Goal: Information Seeking & Learning: Understand process/instructions

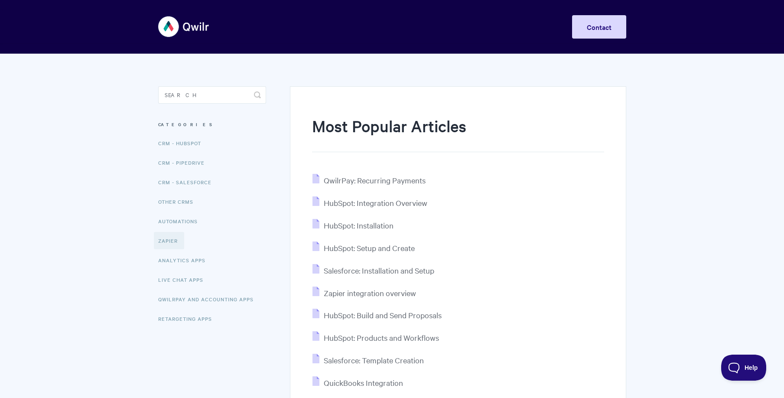
click at [174, 240] on link "Zapier" at bounding box center [169, 240] width 30 height 17
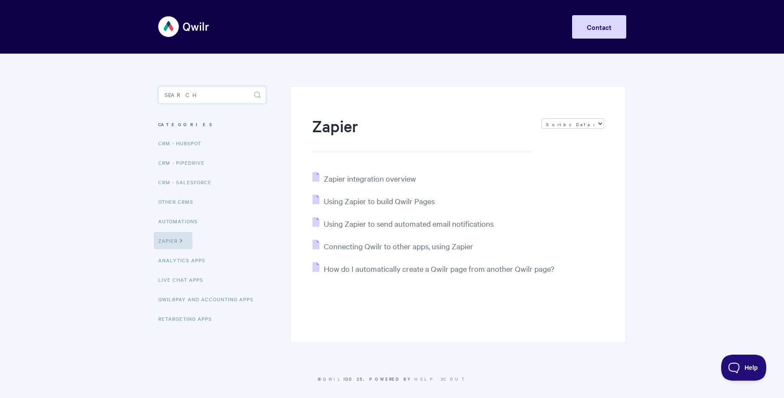
click at [186, 97] on input "Search" at bounding box center [212, 94] width 108 height 17
type input "tempalte"
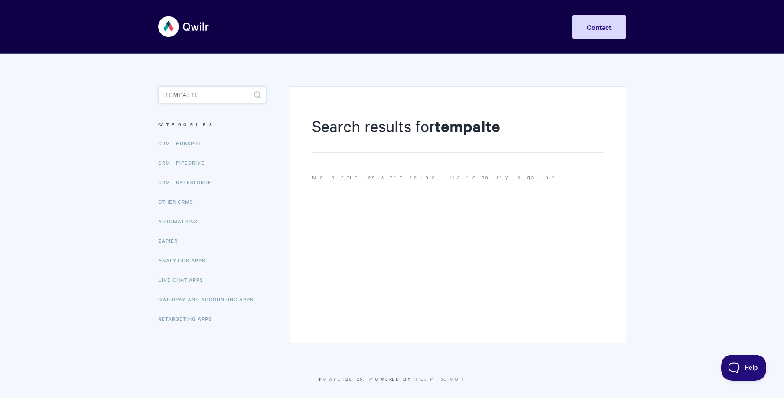
click at [205, 91] on input "tempalte" at bounding box center [212, 94] width 108 height 17
click at [204, 91] on input "tempalte" at bounding box center [212, 94] width 108 height 17
click at [204, 90] on input "tempalte" at bounding box center [212, 94] width 108 height 17
click at [203, 90] on input "Ttempalte" at bounding box center [212, 94] width 108 height 17
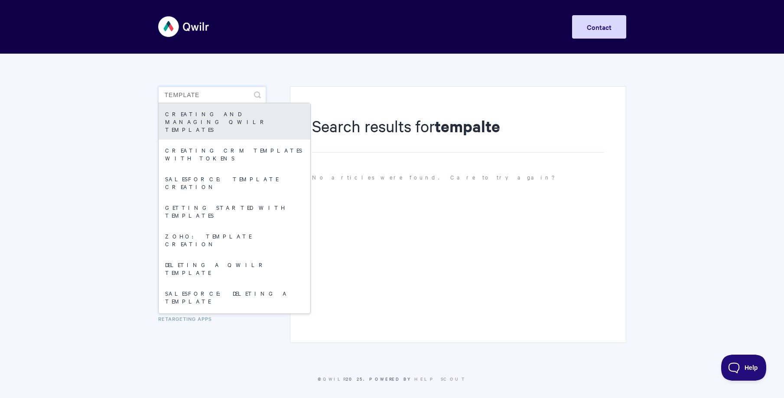
type input "template"
click at [230, 120] on link "Creating and managing Qwilr Templates" at bounding box center [235, 121] width 152 height 36
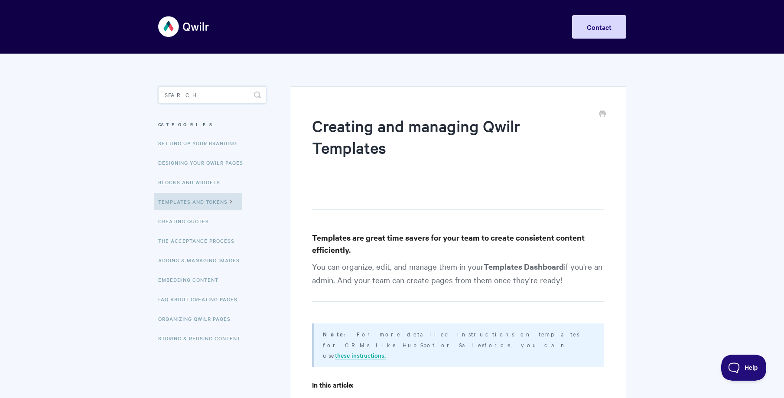
click at [204, 94] on input "Search" at bounding box center [212, 94] width 108 height 17
type input "token"
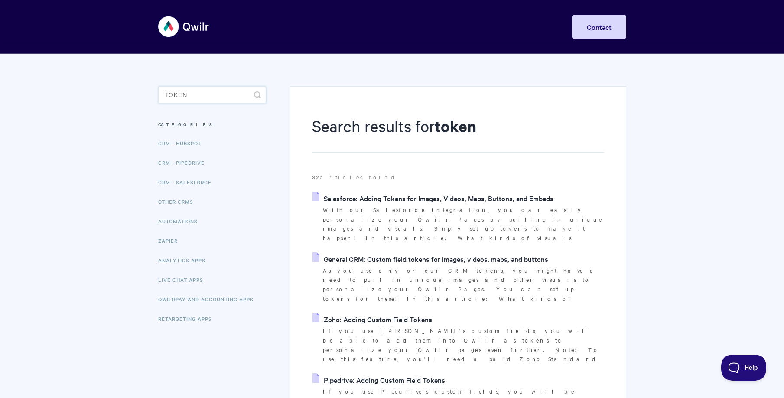
click at [201, 94] on input "token" at bounding box center [212, 94] width 108 height 17
click at [504, 147] on h1 "Search results for token" at bounding box center [457, 134] width 291 height 38
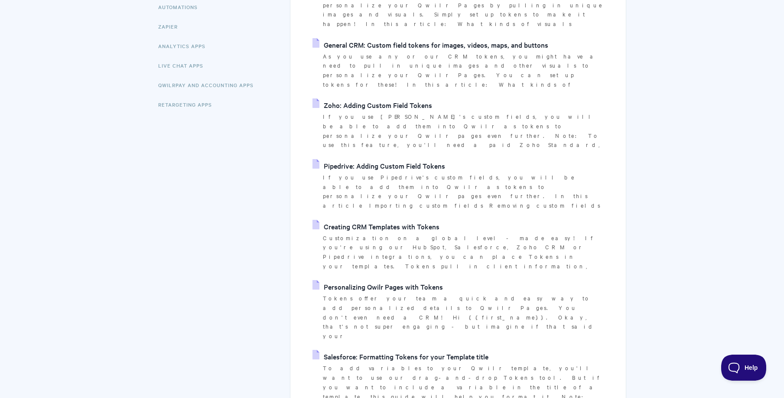
scroll to position [214, 0]
click at [379, 279] on link "Personalizing Qwilr Pages with Tokens" at bounding box center [377, 285] width 130 height 13
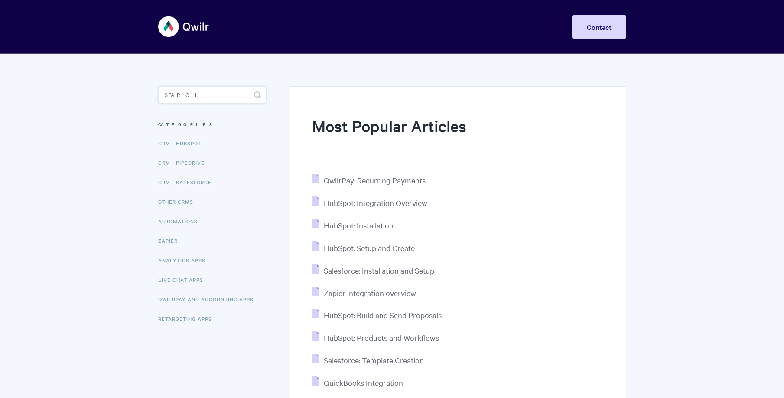
click at [198, 98] on input "Search" at bounding box center [212, 94] width 108 height 17
type input "youtube"
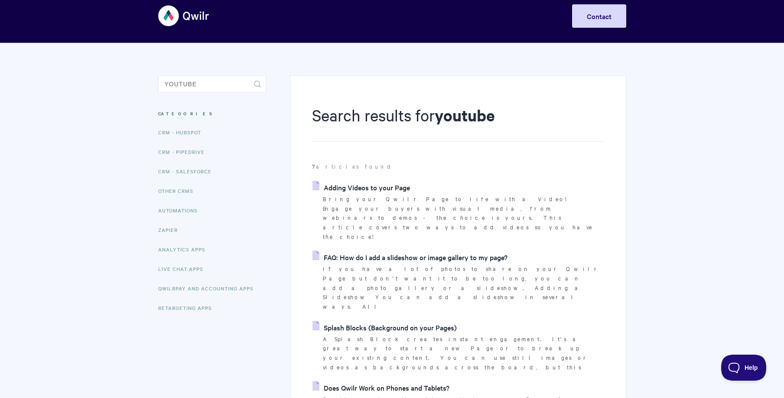
scroll to position [16, 0]
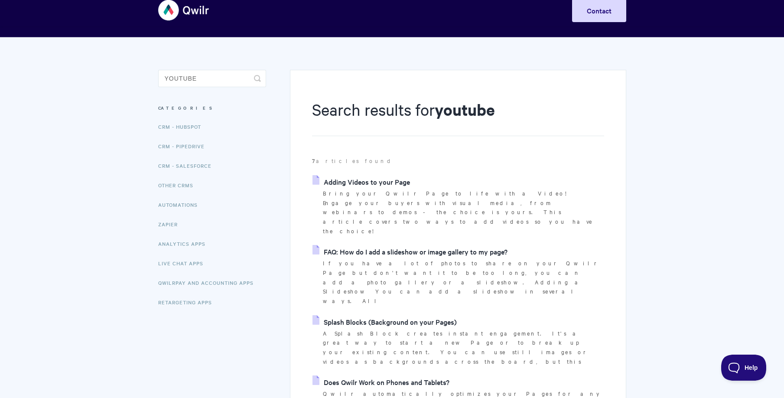
click at [370, 185] on link "Adding Videos to your Page" at bounding box center [360, 181] width 97 height 13
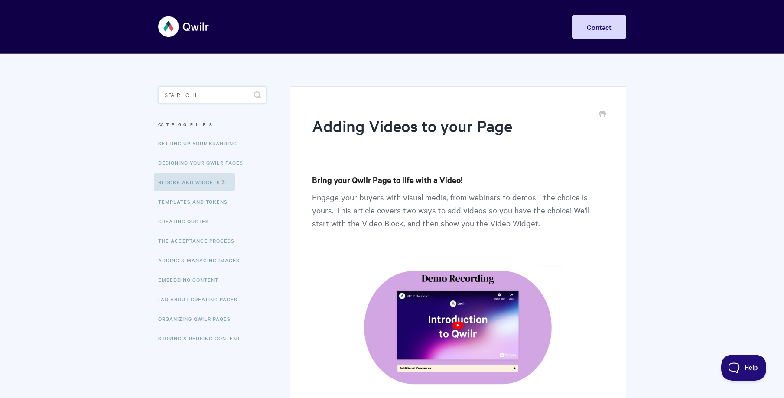
click at [180, 90] on input "Search" at bounding box center [212, 94] width 108 height 17
type input "d"
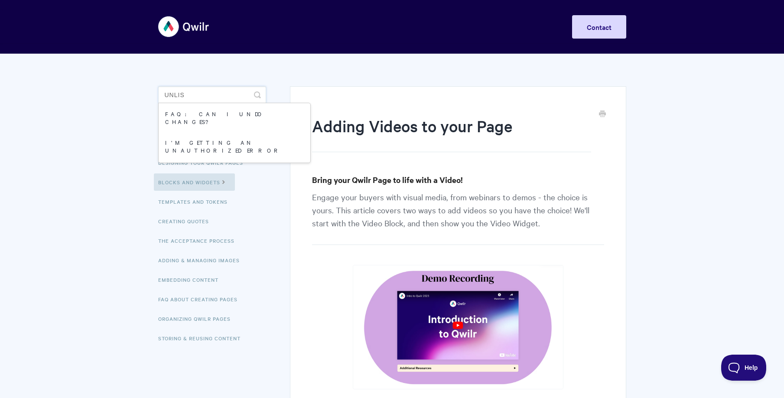
type input "unlist"
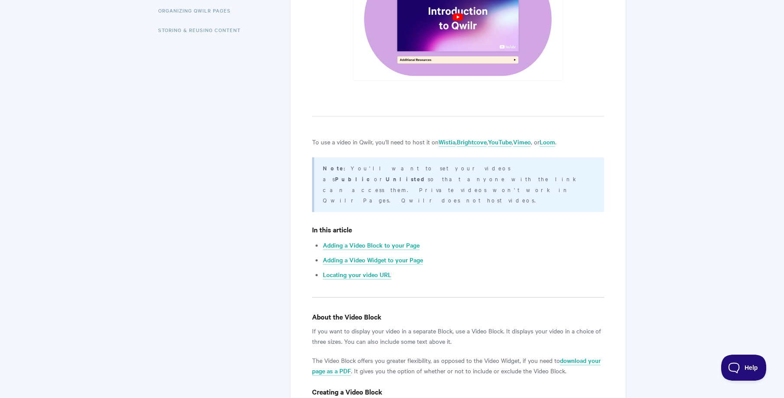
scroll to position [413, 0]
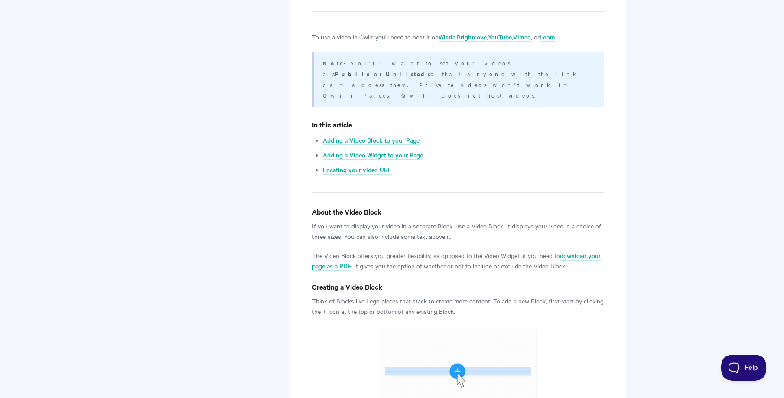
click at [528, 149] on li "Adding a Video Widget to your Page" at bounding box center [463, 154] width 281 height 10
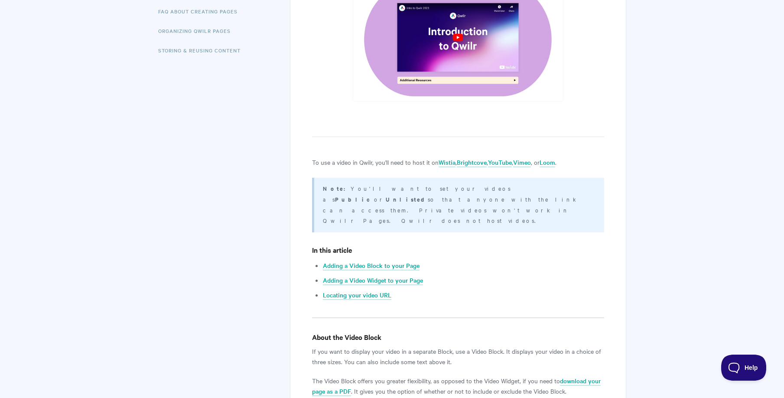
scroll to position [277, 0]
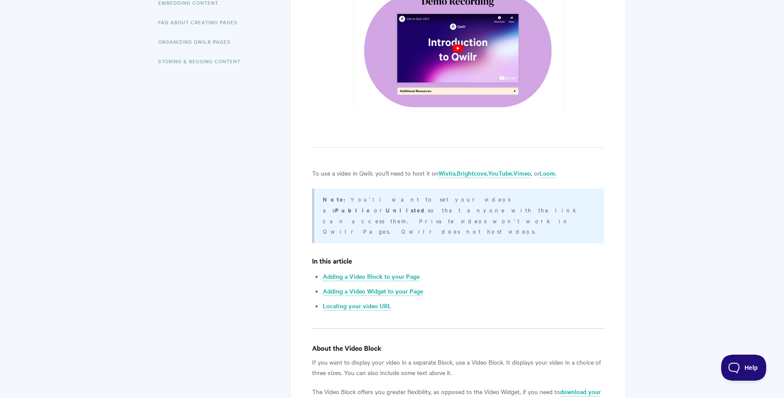
click at [499, 142] on p at bounding box center [457, 140] width 291 height 16
click at [501, 255] on h4 "In this article" at bounding box center [457, 260] width 291 height 11
click at [460, 200] on p "Note: You'll want to set your videos as Public or Unlisted so that anyone with …" at bounding box center [458, 215] width 270 height 42
drag, startPoint x: 469, startPoint y: 211, endPoint x: 321, endPoint y: 197, distance: 149.2
click at [321, 197] on div "Note: You'll want to set your videos as Public or Unlisted so that anyone with …" at bounding box center [457, 215] width 291 height 55
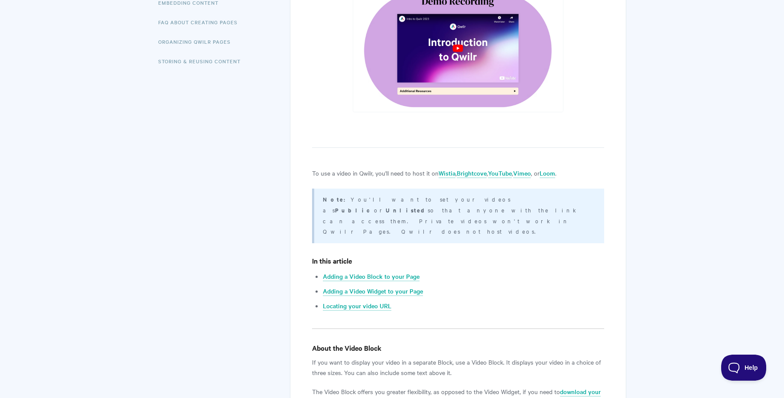
copy p "Note: You'll want to set your videos as Public or Unlisted so that anyone with …"
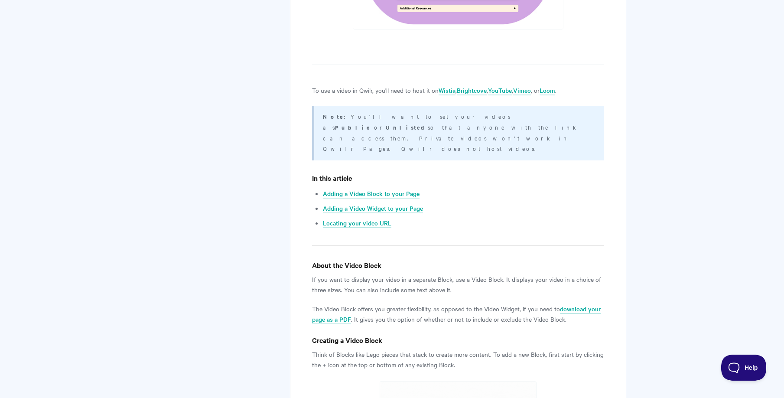
scroll to position [365, 0]
